Goal: Task Accomplishment & Management: Manage account settings

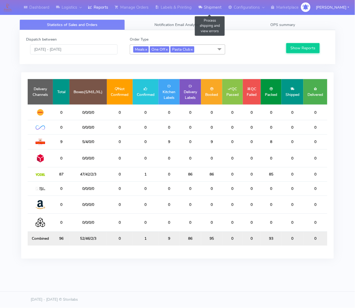
click at [204, 5] on link "Shipment" at bounding box center [210, 7] width 30 height 15
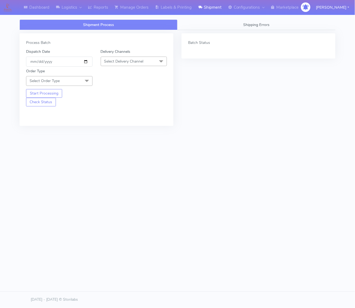
click at [66, 81] on span "Select Order Type" at bounding box center [59, 80] width 66 height 9
click at [160, 5] on link "Labels & Printing" at bounding box center [173, 7] width 43 height 15
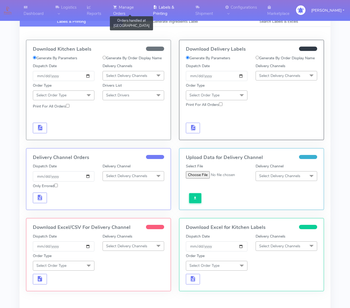
click at [147, 6] on link "Manage Orders" at bounding box center [130, 10] width 40 height 21
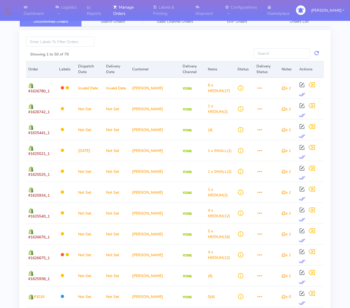
click at [130, 18] on link "Search Orders" at bounding box center [113, 21] width 62 height 11
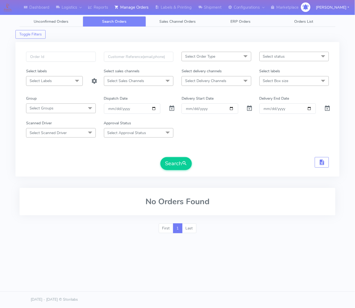
click at [115, 82] on span "Select Sales Channels" at bounding box center [125, 80] width 37 height 5
click at [195, 79] on span "Select Delivery Channels" at bounding box center [205, 80] width 41 height 5
click at [200, 152] on div "Yodel" at bounding box center [216, 154] width 64 height 6
checkbox input "true"
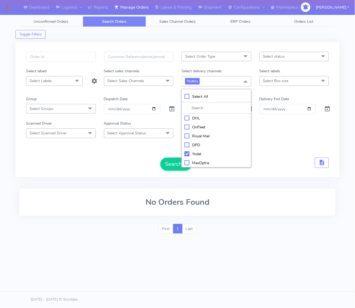
click at [223, 60] on span "Select Order Type" at bounding box center [216, 56] width 70 height 9
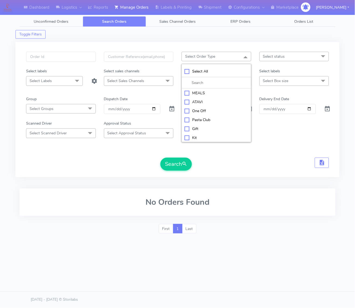
click at [204, 93] on div "MEALS" at bounding box center [216, 93] width 64 height 6
checkbox input "true"
click at [279, 78] on span "Select Box size" at bounding box center [294, 80] width 70 height 9
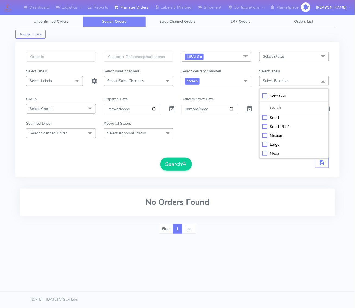
click at [268, 59] on span "Select status" at bounding box center [274, 56] width 22 height 5
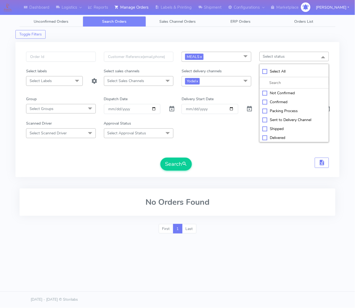
click at [231, 68] on div "Select delivery channels" at bounding box center [216, 72] width 78 height 8
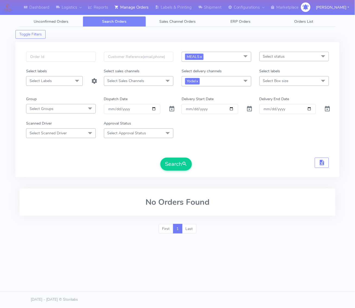
click at [281, 83] on span "Select Box size" at bounding box center [275, 80] width 25 height 5
click at [282, 117] on div "Small" at bounding box center [294, 118] width 64 height 6
checkbox input "true"
click at [243, 94] on form "MEALS x Select All MEALS ATAVI One Off Pasta Club Gift Kit Event Unknown QCOM S…" at bounding box center [177, 111] width 303 height 119
click at [248, 79] on span at bounding box center [245, 81] width 11 height 10
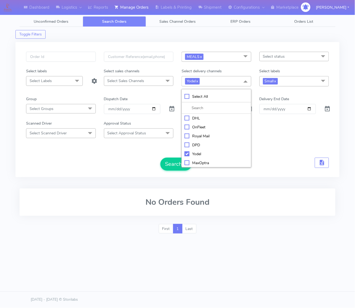
click at [203, 125] on li "OnFleet" at bounding box center [216, 127] width 69 height 9
checkbox input "true"
click at [196, 152] on div "Yodel" at bounding box center [216, 154] width 64 height 6
checkbox input "false"
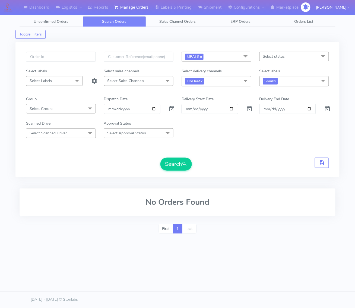
click at [148, 149] on form "MEALS x Select All MEALS ATAVI One Off Pasta Club Gift Kit Event Unknown QCOM S…" at bounding box center [177, 111] width 303 height 119
click at [168, 110] on span at bounding box center [171, 110] width 7 height 5
click at [183, 166] on span "submit" at bounding box center [184, 163] width 5 height 7
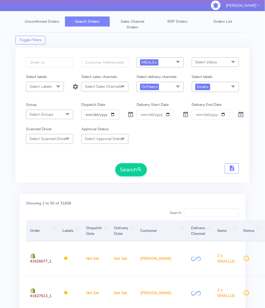
click at [110, 112] on input "date" at bounding box center [100, 115] width 38 height 10
click at [111, 115] on input "date" at bounding box center [100, 115] width 38 height 10
type input "[DATE]"
drag, startPoint x: 113, startPoint y: 120, endPoint x: 102, endPoint y: 161, distance: 42.7
click at [102, 161] on form "MEALS x Select All MEALS ATAVI One Off Pasta Club Gift Kit Event Unknown QCOM S…" at bounding box center [132, 116] width 213 height 119
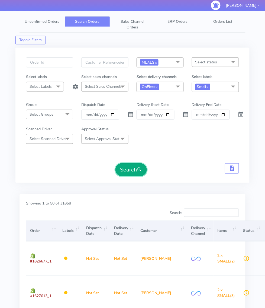
click at [126, 169] on button "Search" at bounding box center [130, 169] width 31 height 13
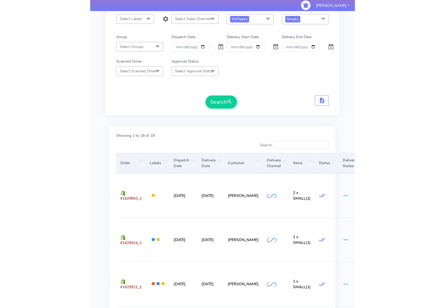
scroll to position [62, 0]
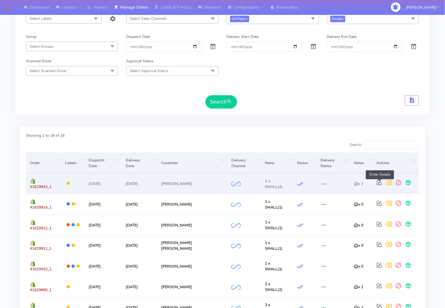
click at [354, 182] on span at bounding box center [380, 183] width 10 height 5
select select "2"
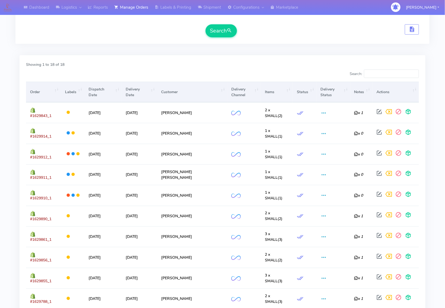
scroll to position [78, 0]
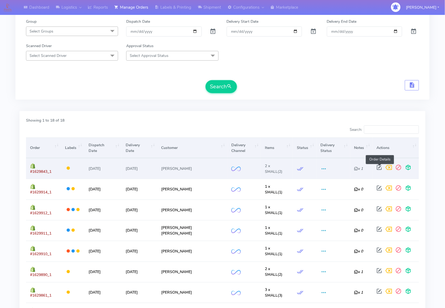
click at [354, 167] on span at bounding box center [380, 168] width 10 height 5
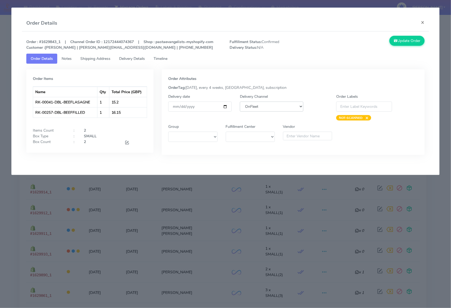
click at [268, 105] on select "DHL OnFleet Royal Mail DPD Yodel MaxOptra Amazon Collection" at bounding box center [271, 107] width 63 height 10
click at [240, 102] on select "DHL OnFleet Royal Mail DPD Yodel MaxOptra Amazon Collection" at bounding box center [271, 107] width 63 height 10
click at [265, 107] on select "DHL OnFleet Royal Mail DPD Yodel MaxOptra Amazon Collection" at bounding box center [271, 107] width 63 height 10
select select "5"
click at [240, 102] on select "DHL OnFleet Royal Mail DPD Yodel MaxOptra Amazon Collection" at bounding box center [271, 107] width 63 height 10
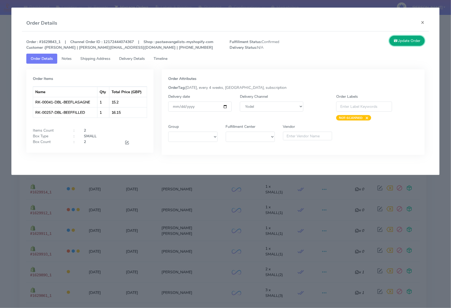
click at [354, 45] on button "Update Order" at bounding box center [406, 41] width 35 height 10
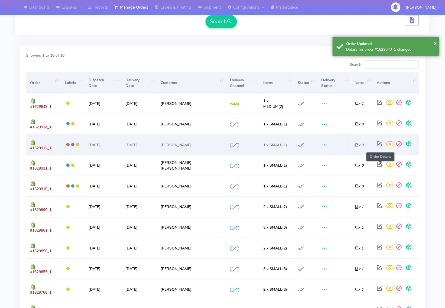
scroll to position [145, 0]
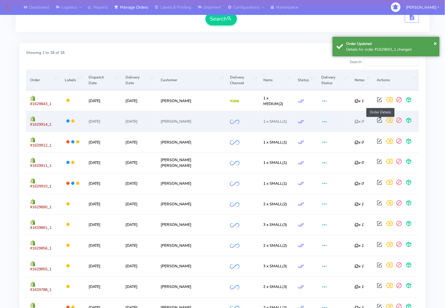
click at [354, 120] on span at bounding box center [380, 121] width 10 height 5
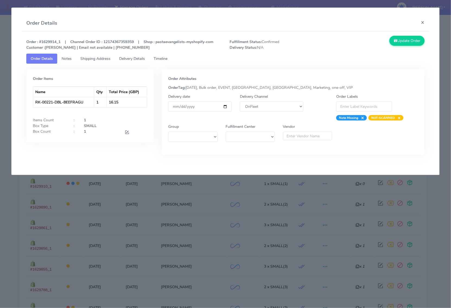
click at [248, 101] on div "Delivery Channel DHL OnFleet Royal Mail DPD Yodel MaxOptra Amazon Collection" at bounding box center [272, 107] width 72 height 27
click at [268, 111] on select "DHL OnFleet Royal Mail DPD Yodel MaxOptra Amazon Collection" at bounding box center [271, 107] width 63 height 10
select select "5"
click at [240, 102] on select "DHL OnFleet Royal Mail DPD Yodel MaxOptra Amazon Collection" at bounding box center [271, 107] width 63 height 10
click at [354, 41] on button "Update Order" at bounding box center [406, 41] width 35 height 10
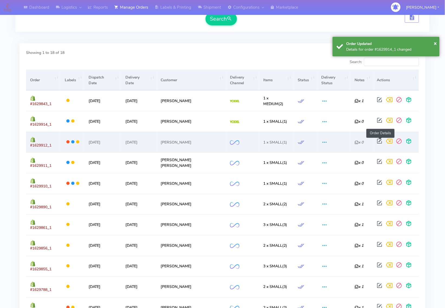
click at [354, 144] on span at bounding box center [380, 142] width 10 height 5
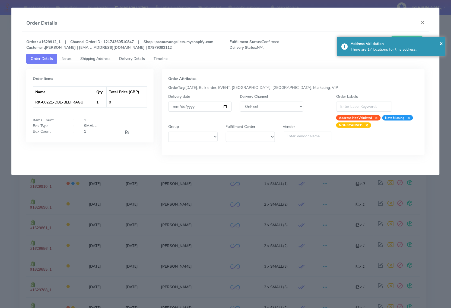
click at [295, 112] on div "Delivery Channel DHL OnFleet Royal Mail DPD Yodel MaxOptra Amazon Collection" at bounding box center [272, 107] width 72 height 27
click at [292, 106] on select "DHL OnFleet Royal Mail DPD Yodel MaxOptra Amazon Collection" at bounding box center [271, 107] width 63 height 10
select select "5"
click at [240, 102] on select "DHL OnFleet Royal Mail DPD Yodel MaxOptra Amazon Collection" at bounding box center [271, 107] width 63 height 10
click at [354, 41] on span "×" at bounding box center [440, 43] width 3 height 7
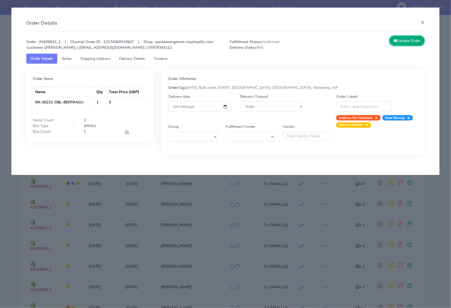
click at [354, 37] on button "Update Order" at bounding box center [406, 41] width 35 height 10
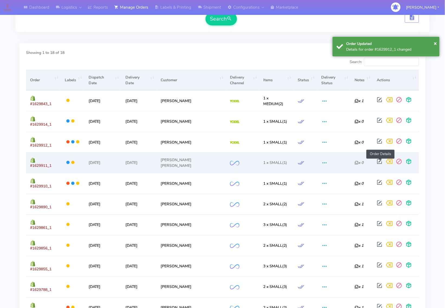
click at [354, 160] on span at bounding box center [380, 162] width 10 height 5
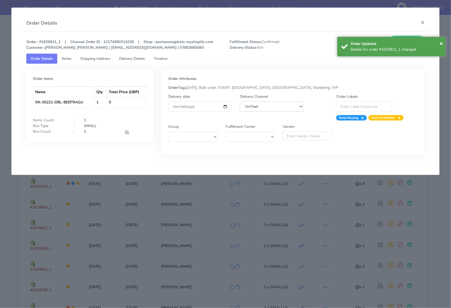
click at [274, 106] on select "DHL OnFleet Royal Mail DPD Yodel MaxOptra Amazon Collection" at bounding box center [271, 107] width 63 height 10
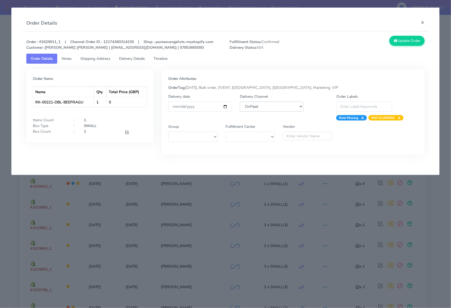
select select "5"
click at [240, 102] on select "DHL OnFleet Royal Mail DPD Yodel MaxOptra Amazon Collection" at bounding box center [271, 107] width 63 height 10
click at [354, 41] on button "Update Order" at bounding box center [406, 41] width 35 height 10
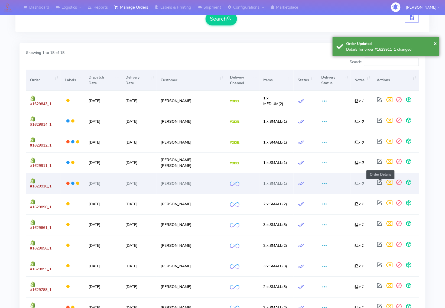
click at [354, 182] on span at bounding box center [380, 183] width 10 height 5
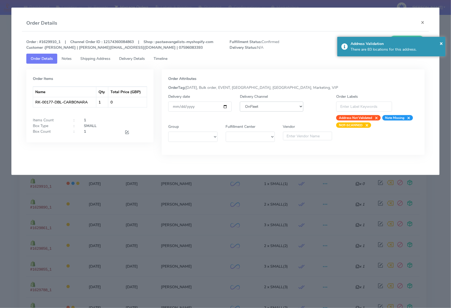
click at [251, 107] on select "DHL OnFleet Royal Mail DPD Yodel MaxOptra Amazon Collection" at bounding box center [271, 107] width 63 height 10
select select "5"
click at [240, 102] on select "DHL OnFleet Royal Mail DPD Yodel MaxOptra Amazon Collection" at bounding box center [271, 107] width 63 height 10
click at [354, 43] on span "×" at bounding box center [440, 43] width 3 height 7
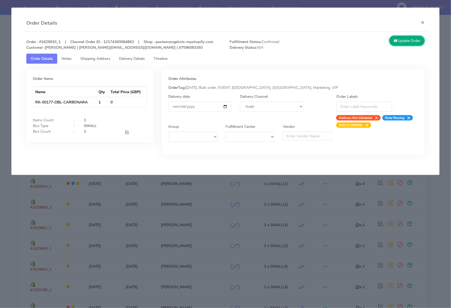
click at [354, 40] on button "Update Order" at bounding box center [406, 41] width 35 height 10
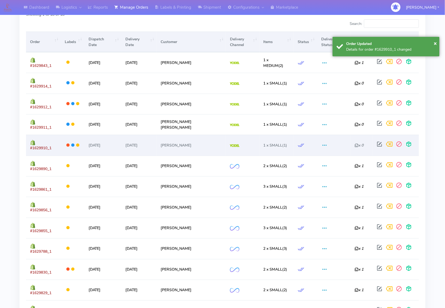
scroll to position [247, 0]
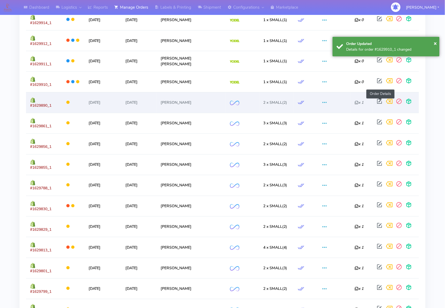
click at [354, 100] on span at bounding box center [380, 102] width 10 height 5
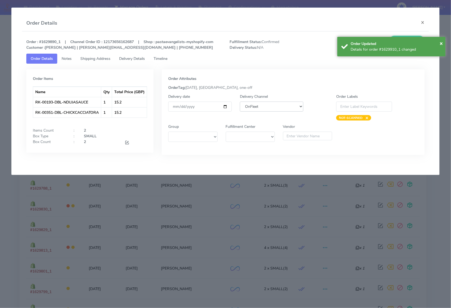
click at [252, 107] on select "DHL OnFleet Royal Mail DPD Yodel MaxOptra Amazon Collection" at bounding box center [271, 107] width 63 height 10
select select "5"
click at [240, 102] on select "DHL OnFleet Royal Mail DPD Yodel MaxOptra Amazon Collection" at bounding box center [271, 107] width 63 height 10
click at [354, 43] on span "×" at bounding box center [440, 43] width 3 height 7
click at [354, 45] on button "Update Order" at bounding box center [406, 41] width 35 height 10
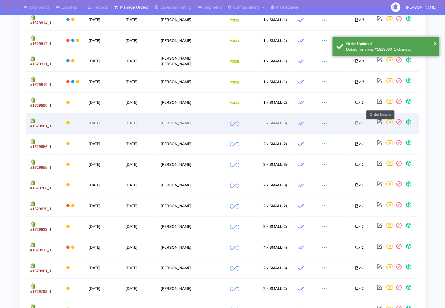
click at [354, 124] on span at bounding box center [380, 123] width 10 height 5
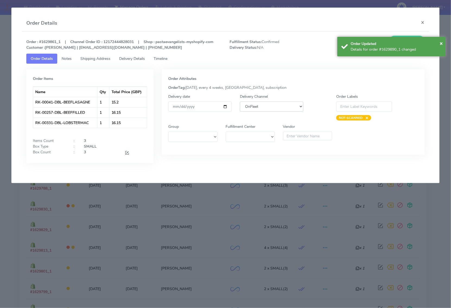
click at [296, 107] on select "DHL OnFleet Royal Mail DPD Yodel MaxOptra Amazon Collection" at bounding box center [271, 107] width 63 height 10
select select "5"
click at [240, 102] on select "DHL OnFleet Royal Mail DPD Yodel MaxOptra Amazon Collection" at bounding box center [271, 107] width 63 height 10
click at [354, 45] on span "×" at bounding box center [440, 43] width 3 height 7
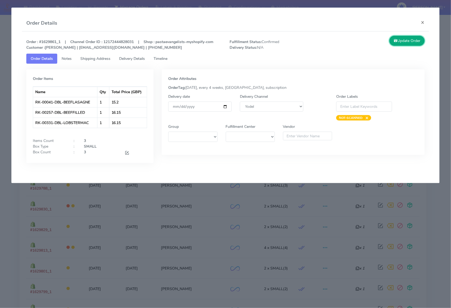
click at [354, 43] on button "Update Order" at bounding box center [406, 41] width 35 height 10
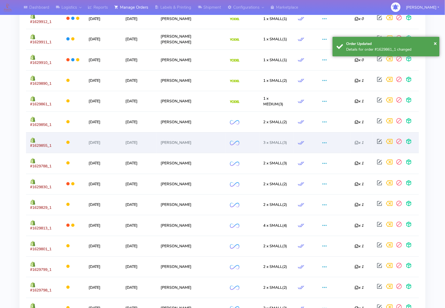
scroll to position [281, 0]
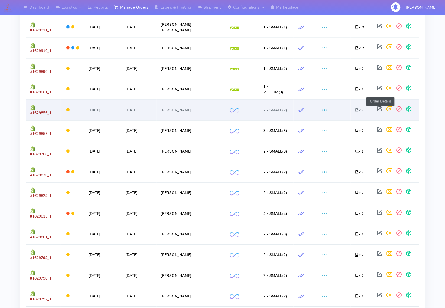
click at [354, 108] on span at bounding box center [380, 110] width 10 height 5
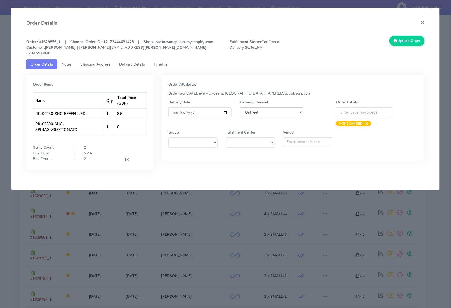
click at [271, 107] on select "DHL OnFleet Royal Mail DPD Yodel MaxOptra Amazon Collection" at bounding box center [271, 112] width 63 height 10
select select "5"
click at [240, 107] on select "DHL OnFleet Royal Mail DPD Yodel MaxOptra Amazon Collection" at bounding box center [271, 112] width 63 height 10
click at [354, 37] on button "Update Order" at bounding box center [406, 41] width 35 height 10
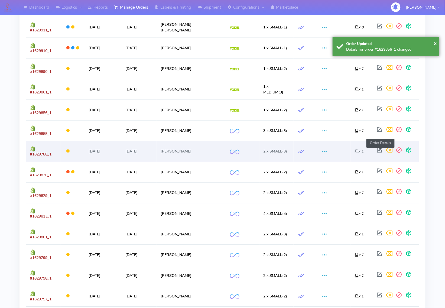
click at [354, 150] on span at bounding box center [380, 151] width 10 height 5
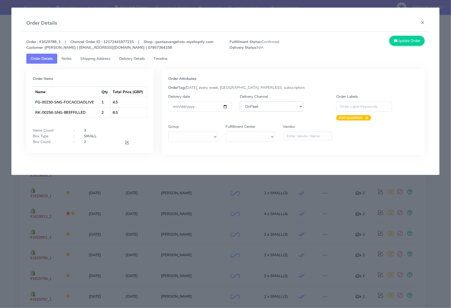
drag, startPoint x: 291, startPoint y: 106, endPoint x: 290, endPoint y: 111, distance: 5.0
click at [291, 106] on select "DHL OnFleet Royal Mail DPD Yodel MaxOptra Amazon Collection" at bounding box center [271, 107] width 63 height 10
select select "5"
click at [240, 102] on select "DHL OnFleet Royal Mail DPD Yodel MaxOptra Amazon Collection" at bounding box center [271, 107] width 63 height 10
click at [354, 46] on div "Update Order" at bounding box center [377, 43] width 101 height 15
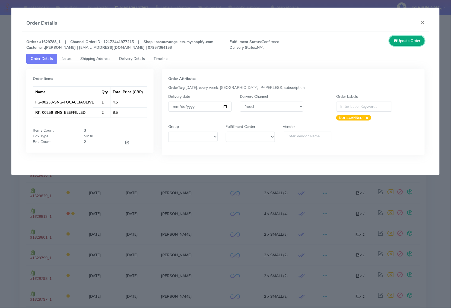
click at [354, 42] on button "Update Order" at bounding box center [406, 41] width 35 height 10
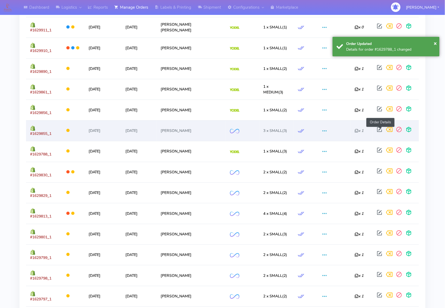
click at [354, 129] on span at bounding box center [380, 130] width 10 height 5
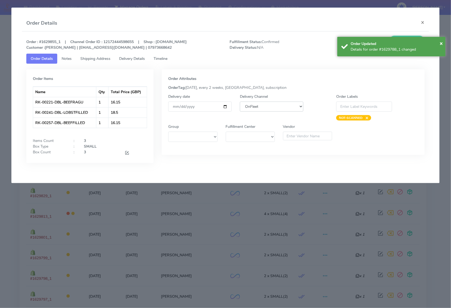
click at [297, 110] on select "DHL OnFleet Royal Mail DPD Yodel MaxOptra Amazon Collection" at bounding box center [271, 107] width 63 height 10
click at [240, 102] on select "DHL OnFleet Royal Mail DPD Yodel MaxOptra Amazon Collection" at bounding box center [271, 107] width 63 height 10
click at [287, 105] on select "DHL OnFleet Royal Mail DPD Yodel MaxOptra Amazon Collection" at bounding box center [271, 107] width 63 height 10
select select "5"
click at [240, 102] on select "DHL OnFleet Royal Mail DPD Yodel MaxOptra Amazon Collection" at bounding box center [271, 107] width 63 height 10
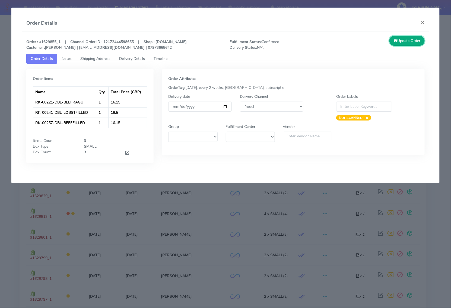
click at [354, 41] on button "Update Order" at bounding box center [406, 41] width 35 height 10
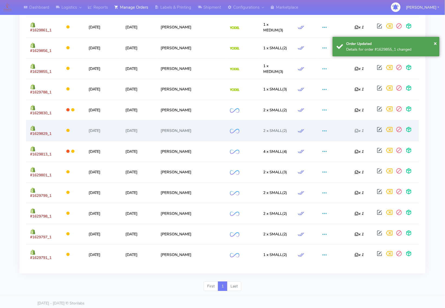
scroll to position [349, 0]
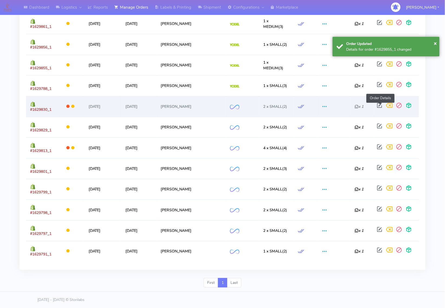
click at [354, 104] on span at bounding box center [380, 106] width 10 height 5
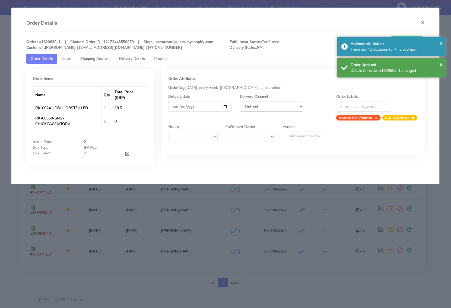
click at [268, 107] on select "DHL OnFleet Royal Mail DPD Yodel MaxOptra Amazon Collection" at bounding box center [271, 107] width 63 height 10
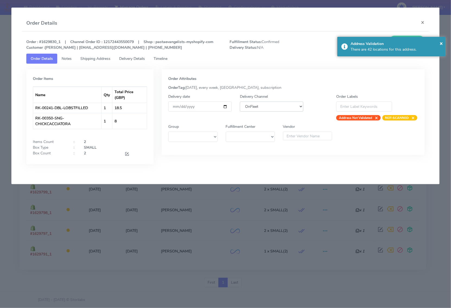
select select "5"
click at [240, 102] on select "DHL OnFleet Royal Mail DPD Yodel MaxOptra Amazon Collection" at bounding box center [271, 107] width 63 height 10
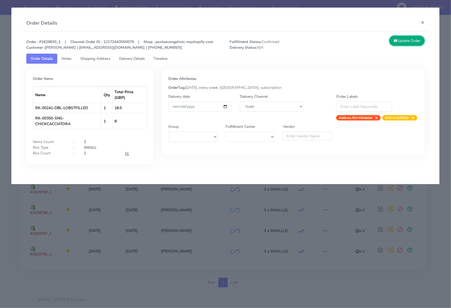
click at [354, 43] on button "Update Order" at bounding box center [406, 41] width 35 height 10
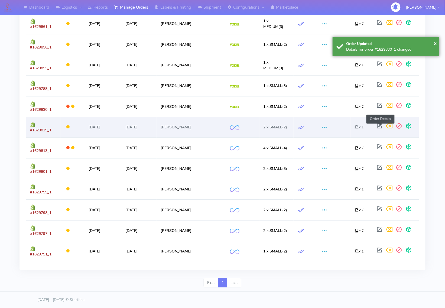
click at [354, 125] on span at bounding box center [380, 127] width 10 height 5
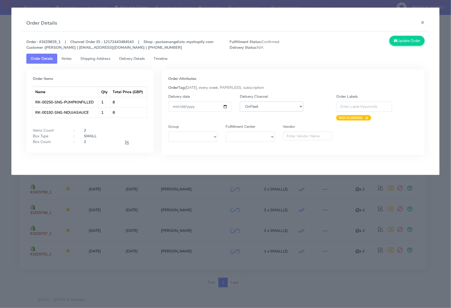
click at [284, 105] on select "DHL OnFleet Royal Mail DPD Yodel MaxOptra Amazon Collection" at bounding box center [271, 107] width 63 height 10
select select "5"
click at [240, 102] on select "DHL OnFleet Royal Mail DPD Yodel MaxOptra Amazon Collection" at bounding box center [271, 107] width 63 height 10
click at [354, 38] on button "Update Order" at bounding box center [406, 41] width 35 height 10
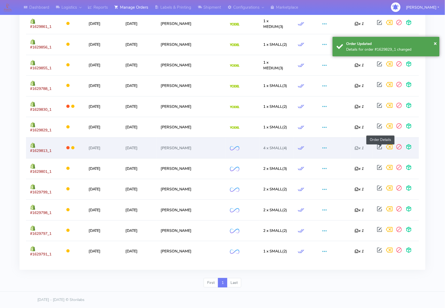
click at [354, 147] on span at bounding box center [380, 148] width 10 height 5
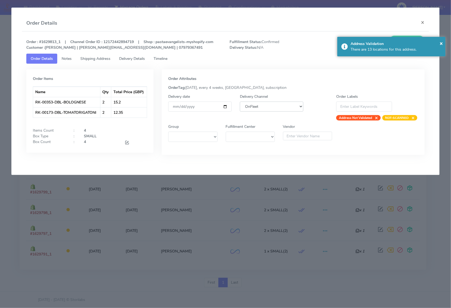
click at [288, 107] on select "DHL OnFleet Royal Mail DPD Yodel MaxOptra Amazon Collection" at bounding box center [271, 107] width 63 height 10
select select "5"
click at [240, 102] on select "DHL OnFleet Royal Mail DPD Yodel MaxOptra Amazon Collection" at bounding box center [271, 107] width 63 height 10
click at [354, 45] on span "×" at bounding box center [440, 43] width 3 height 7
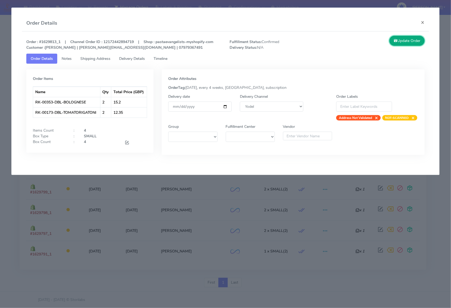
click at [354, 43] on button "Update Order" at bounding box center [406, 41] width 35 height 10
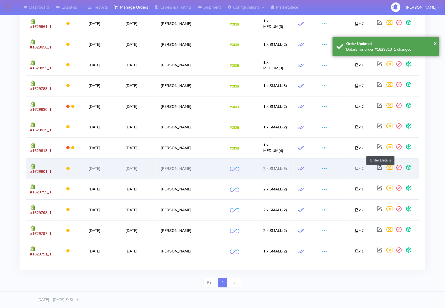
click at [354, 168] on span at bounding box center [380, 168] width 10 height 5
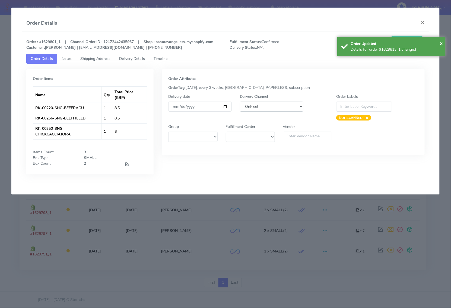
drag, startPoint x: 287, startPoint y: 107, endPoint x: 287, endPoint y: 111, distance: 4.3
click at [287, 107] on select "DHL OnFleet Royal Mail DPD Yodel MaxOptra Amazon Collection" at bounding box center [271, 107] width 63 height 10
select select "5"
click at [240, 102] on select "DHL OnFleet Royal Mail DPD Yodel MaxOptra Amazon Collection" at bounding box center [271, 107] width 63 height 10
click at [354, 41] on div "× Order Updated Details for order #1629813_1 changed" at bounding box center [391, 47] width 108 height 20
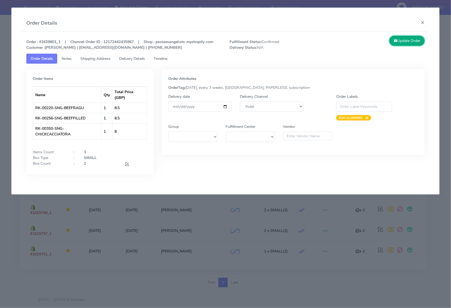
click at [354, 42] on button "Update Order" at bounding box center [406, 41] width 35 height 10
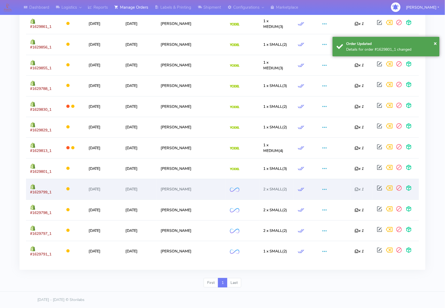
click at [354, 186] on div at bounding box center [395, 190] width 40 height 15
click at [354, 187] on span at bounding box center [380, 189] width 10 height 5
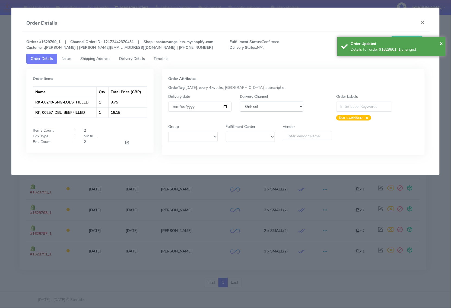
click at [285, 103] on select "DHL OnFleet Royal Mail DPD Yodel MaxOptra Amazon Collection" at bounding box center [271, 107] width 63 height 10
select select "5"
click at [240, 102] on select "DHL OnFleet Royal Mail DPD Yodel MaxOptra Amazon Collection" at bounding box center [271, 107] width 63 height 10
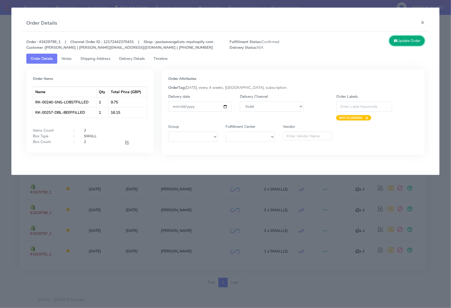
click at [354, 41] on button "Update Order" at bounding box center [406, 41] width 35 height 10
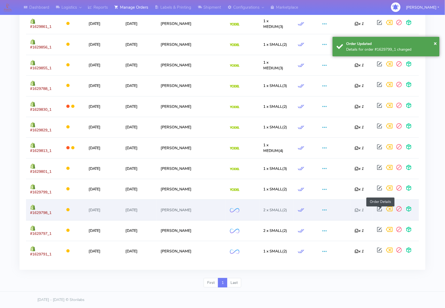
click at [354, 208] on span at bounding box center [380, 210] width 10 height 5
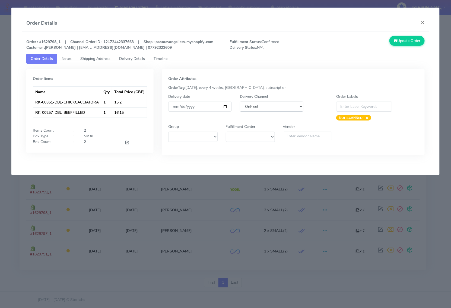
click at [275, 104] on select "DHL OnFleet Royal Mail DPD Yodel MaxOptra Amazon Collection" at bounding box center [271, 107] width 63 height 10
select select "5"
click at [240, 102] on select "DHL OnFleet Royal Mail DPD Yodel MaxOptra Amazon Collection" at bounding box center [271, 107] width 63 height 10
click at [354, 41] on button "Update Order" at bounding box center [406, 41] width 35 height 10
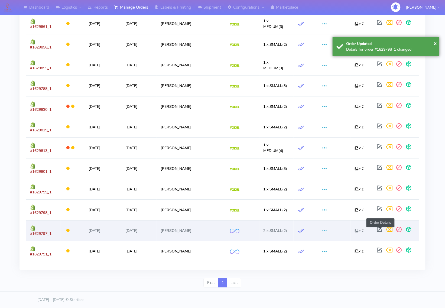
click at [354, 228] on span at bounding box center [380, 230] width 10 height 5
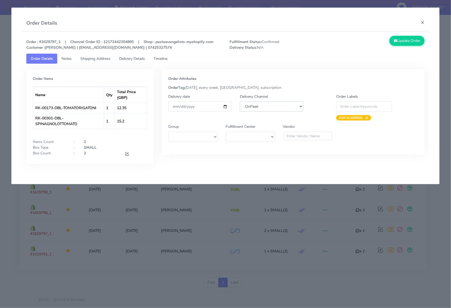
click at [277, 104] on select "DHL OnFleet Royal Mail DPD Yodel MaxOptra Amazon Collection" at bounding box center [271, 107] width 63 height 10
select select "5"
click at [240, 102] on select "DHL OnFleet Royal Mail DPD Yodel MaxOptra Amazon Collection" at bounding box center [271, 107] width 63 height 10
click at [354, 45] on button "Update Order" at bounding box center [406, 41] width 35 height 10
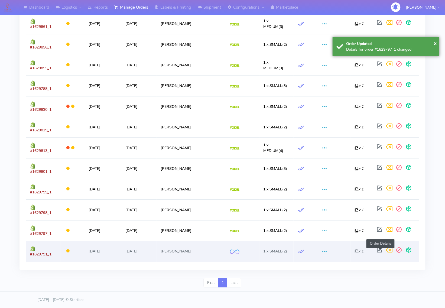
click at [354, 249] on span at bounding box center [380, 251] width 10 height 5
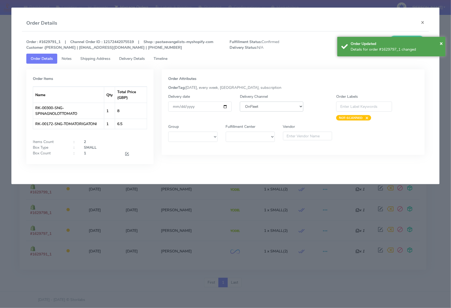
click at [294, 107] on select "DHL OnFleet Royal Mail DPD Yodel MaxOptra Amazon Collection" at bounding box center [271, 107] width 63 height 10
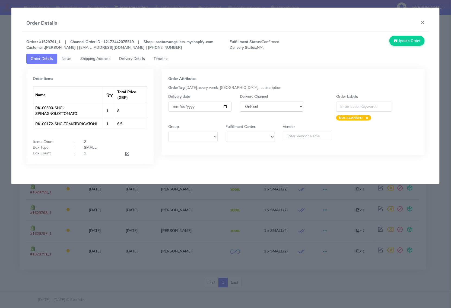
select select "5"
click at [240, 102] on select "DHL OnFleet Royal Mail DPD Yodel MaxOptra Amazon Collection" at bounding box center [271, 107] width 63 height 10
click at [354, 45] on button "Update Order" at bounding box center [406, 41] width 35 height 10
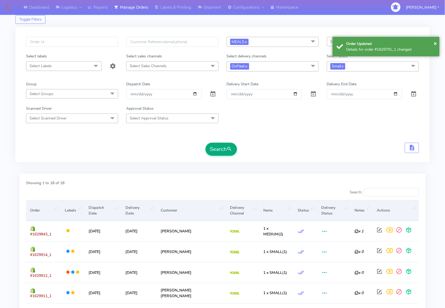
scroll to position [10, 0]
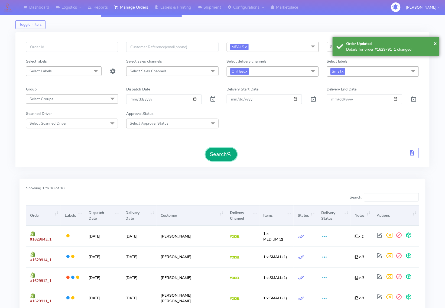
click at [216, 153] on button "Search" at bounding box center [221, 154] width 31 height 13
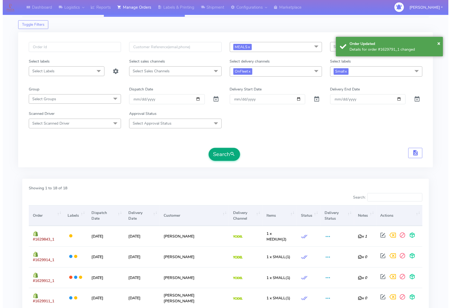
scroll to position [0, 0]
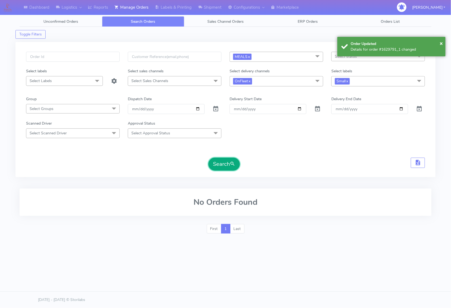
click at [234, 165] on span "submit" at bounding box center [232, 163] width 5 height 7
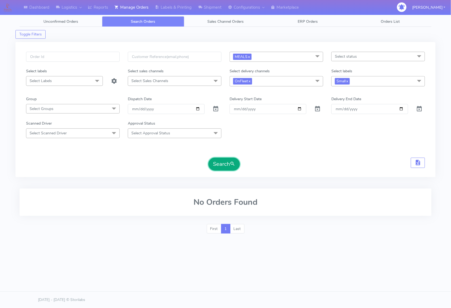
click at [235, 163] on span "submit" at bounding box center [232, 163] width 5 height 7
click at [221, 166] on button "Search" at bounding box center [223, 164] width 31 height 13
